Goal: Navigation & Orientation: Understand site structure

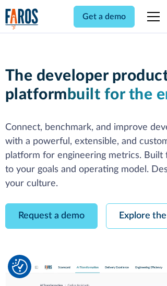
scroll to position [59, 0]
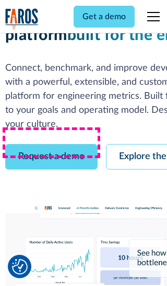
click at [51, 144] on link "Request a demo" at bounding box center [51, 157] width 92 height 26
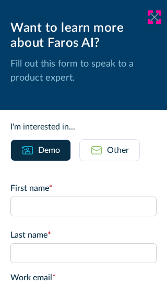
click at [154, 17] on icon at bounding box center [154, 17] width 8 height 8
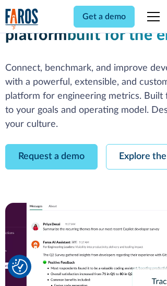
click at [136, 144] on link "Explore the platform" at bounding box center [161, 157] width 111 height 26
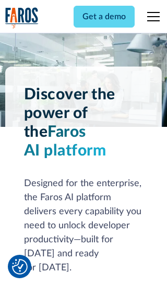
scroll to position [7820, 0]
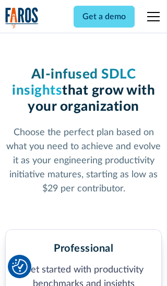
scroll to position [1613, 0]
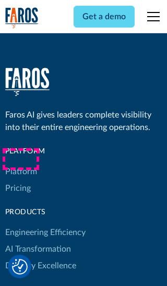
click at [20, 163] on link "Platform" at bounding box center [21, 171] width 32 height 17
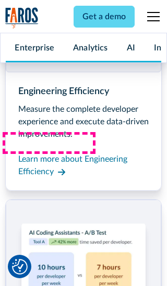
scroll to position [8154, 0]
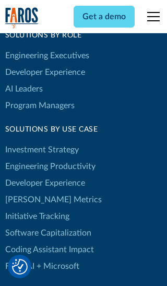
scroll to position [6436, 0]
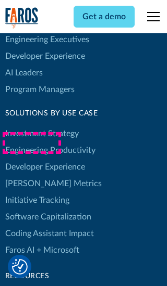
click at [31, 175] on link "[PERSON_NAME] Metrics" at bounding box center [53, 183] width 96 height 17
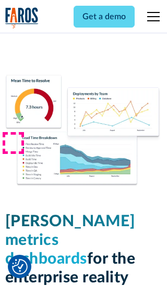
scroll to position [4559, 0]
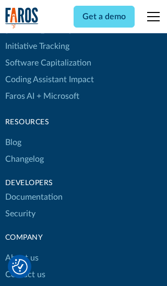
click at [24, 151] on link "Changelog" at bounding box center [24, 159] width 39 height 17
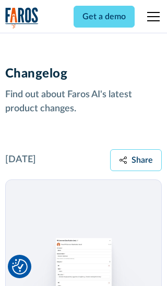
scroll to position [12575, 0]
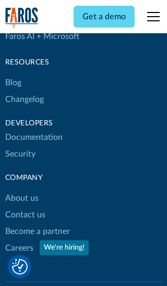
click at [21, 190] on link "About us" at bounding box center [21, 198] width 33 height 17
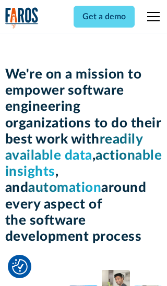
scroll to position [3590, 0]
